Goal: Task Accomplishment & Management: Complete application form

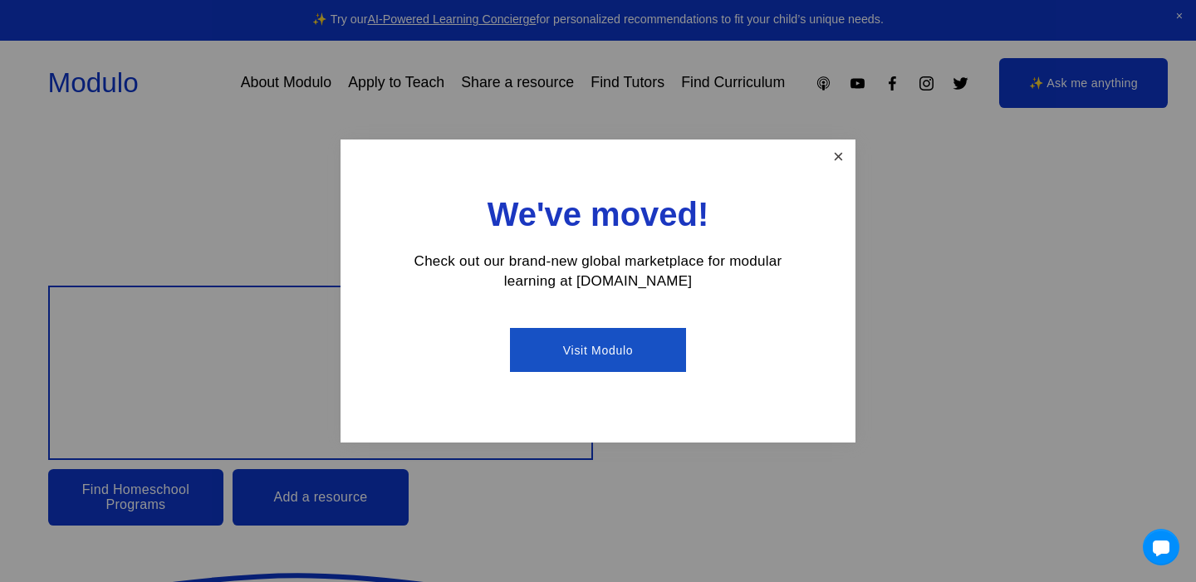
click at [831, 150] on link "Close" at bounding box center [838, 156] width 29 height 29
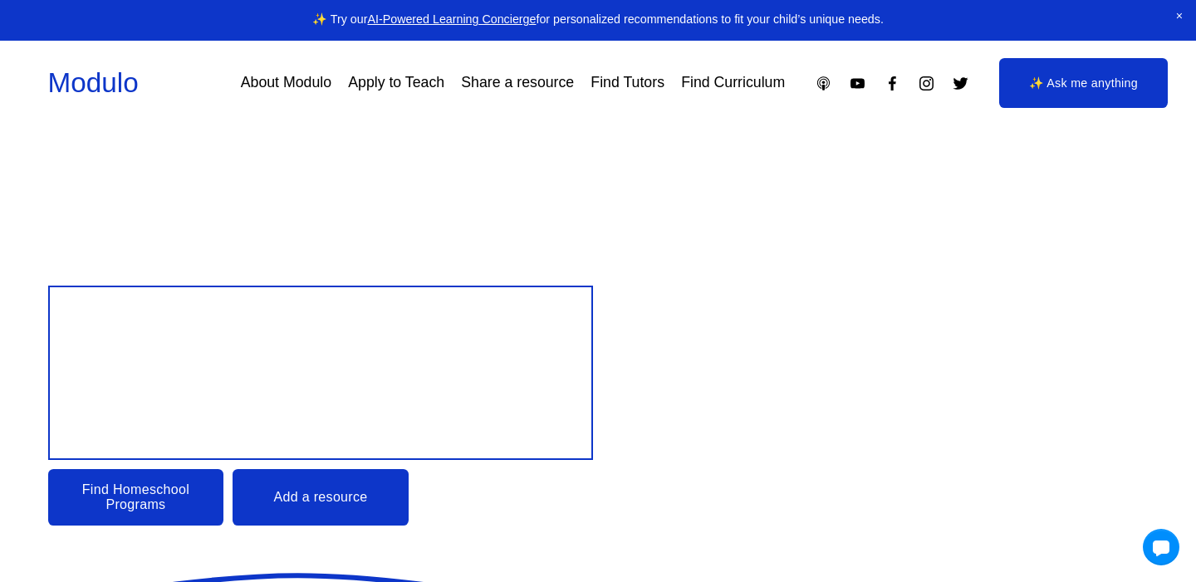
click at [584, 105] on div "Modulo About Modulo Apply to Teach Share a resource Find Tutors Find Curriculum" at bounding box center [598, 83] width 1101 height 50
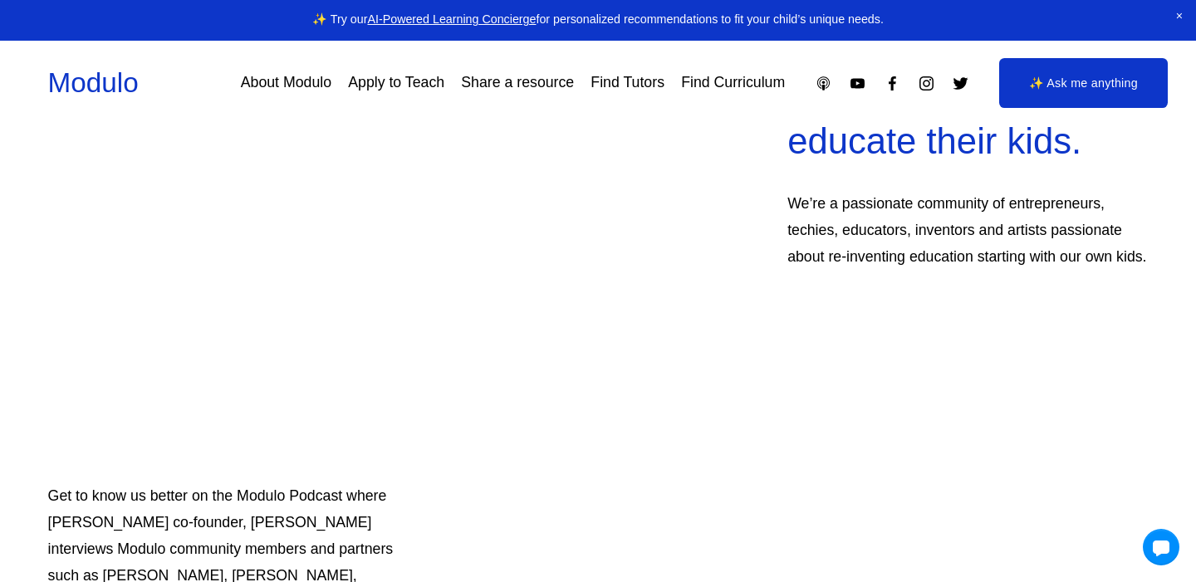
scroll to position [905, 0]
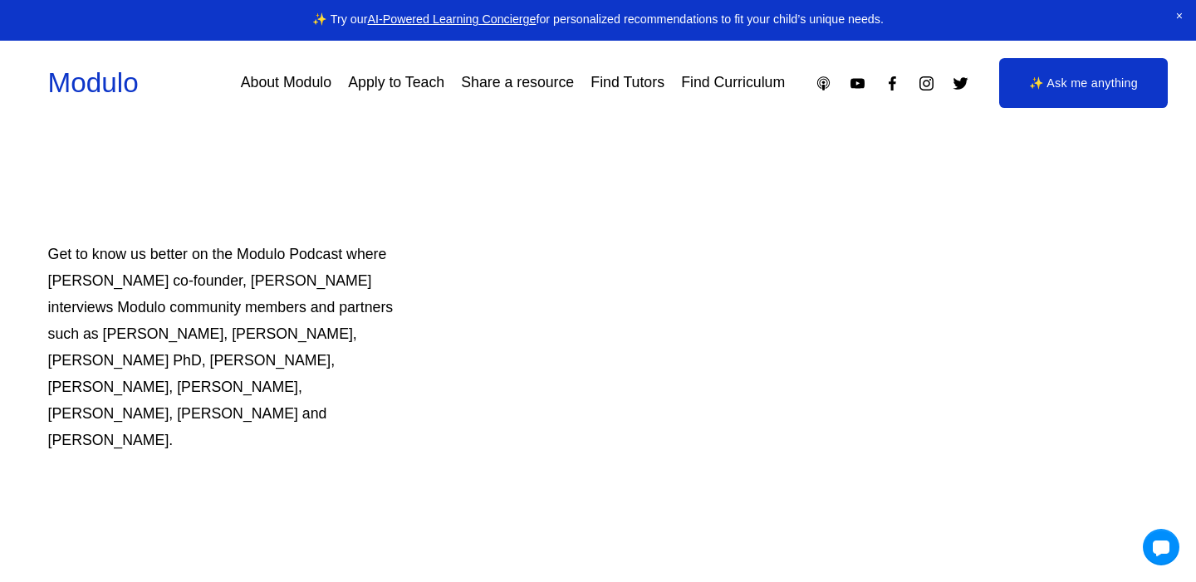
click at [369, 86] on link "Apply to Teach" at bounding box center [396, 82] width 96 height 29
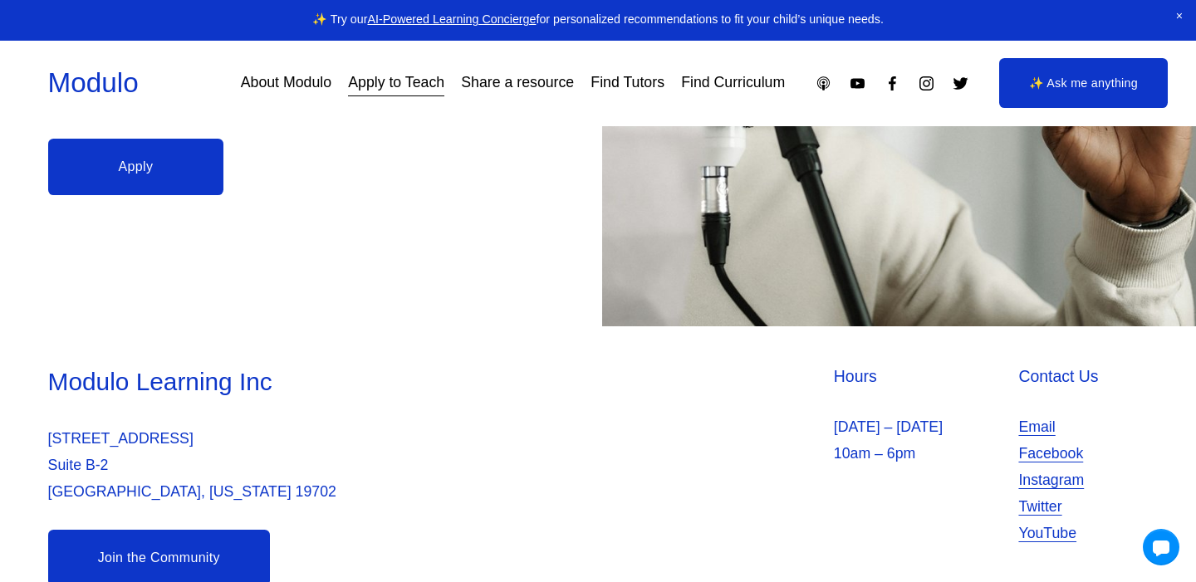
scroll to position [511, 0]
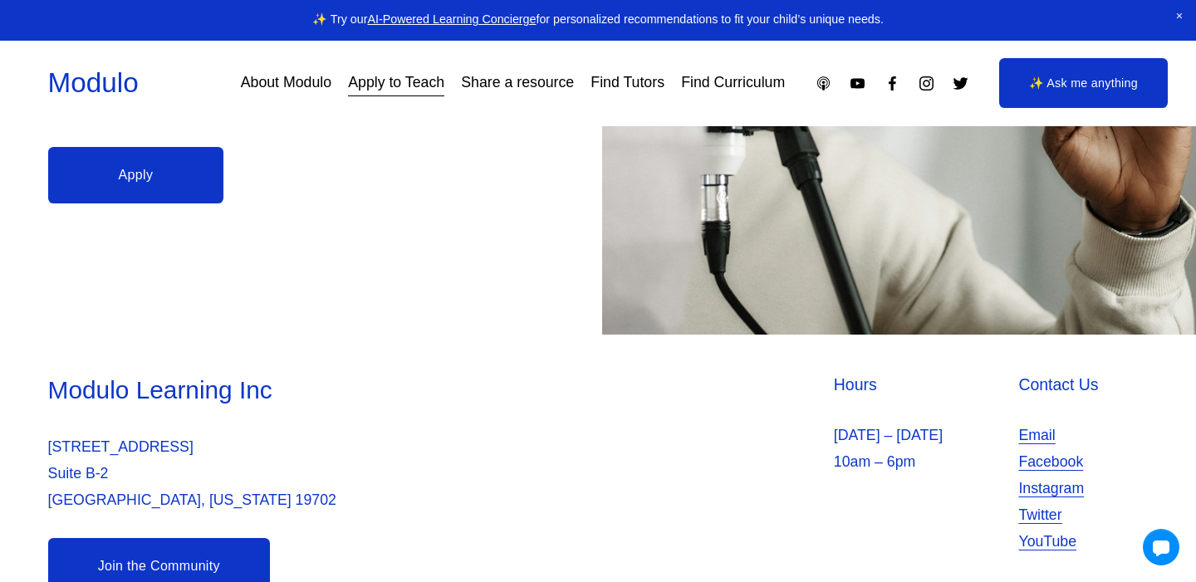
click at [157, 160] on link "Apply" at bounding box center [136, 175] width 176 height 56
